Goal: Task Accomplishment & Management: Manage account settings

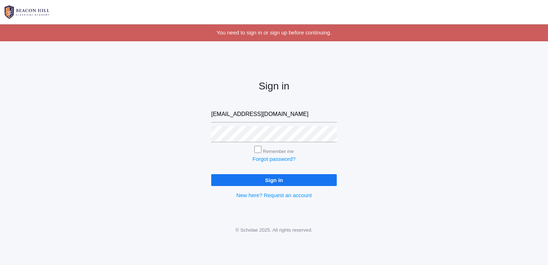
type input "[EMAIL_ADDRESS][DOMAIN_NAME]"
click at [263, 183] on input "Sign in" at bounding box center [274, 180] width 126 height 12
